Goal: Task Accomplishment & Management: Manage account settings

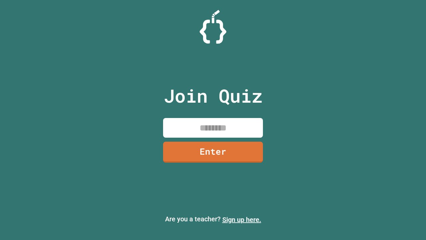
click at [242, 219] on link "Sign up here." at bounding box center [241, 219] width 39 height 8
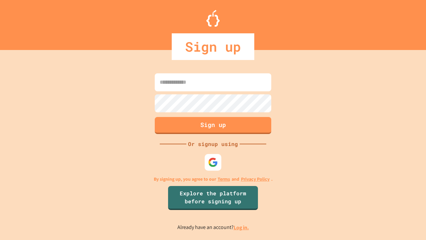
click at [242, 227] on link "Log in." at bounding box center [241, 227] width 15 height 7
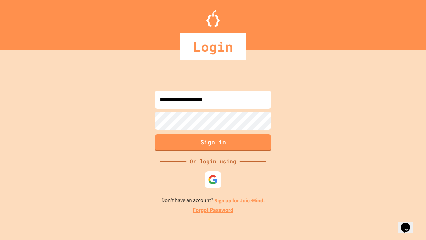
type input "**********"
